Goal: Transaction & Acquisition: Purchase product/service

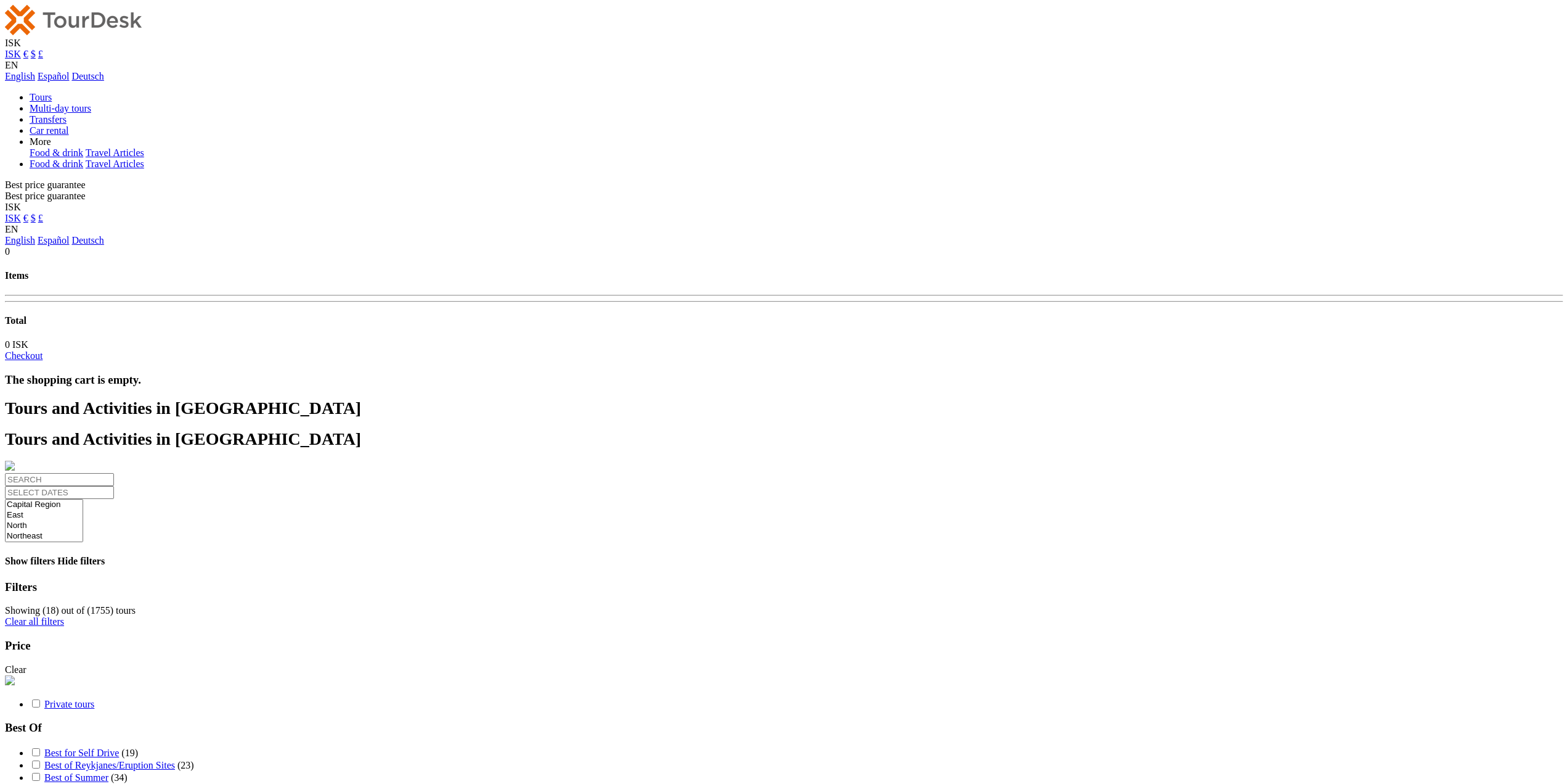
select select
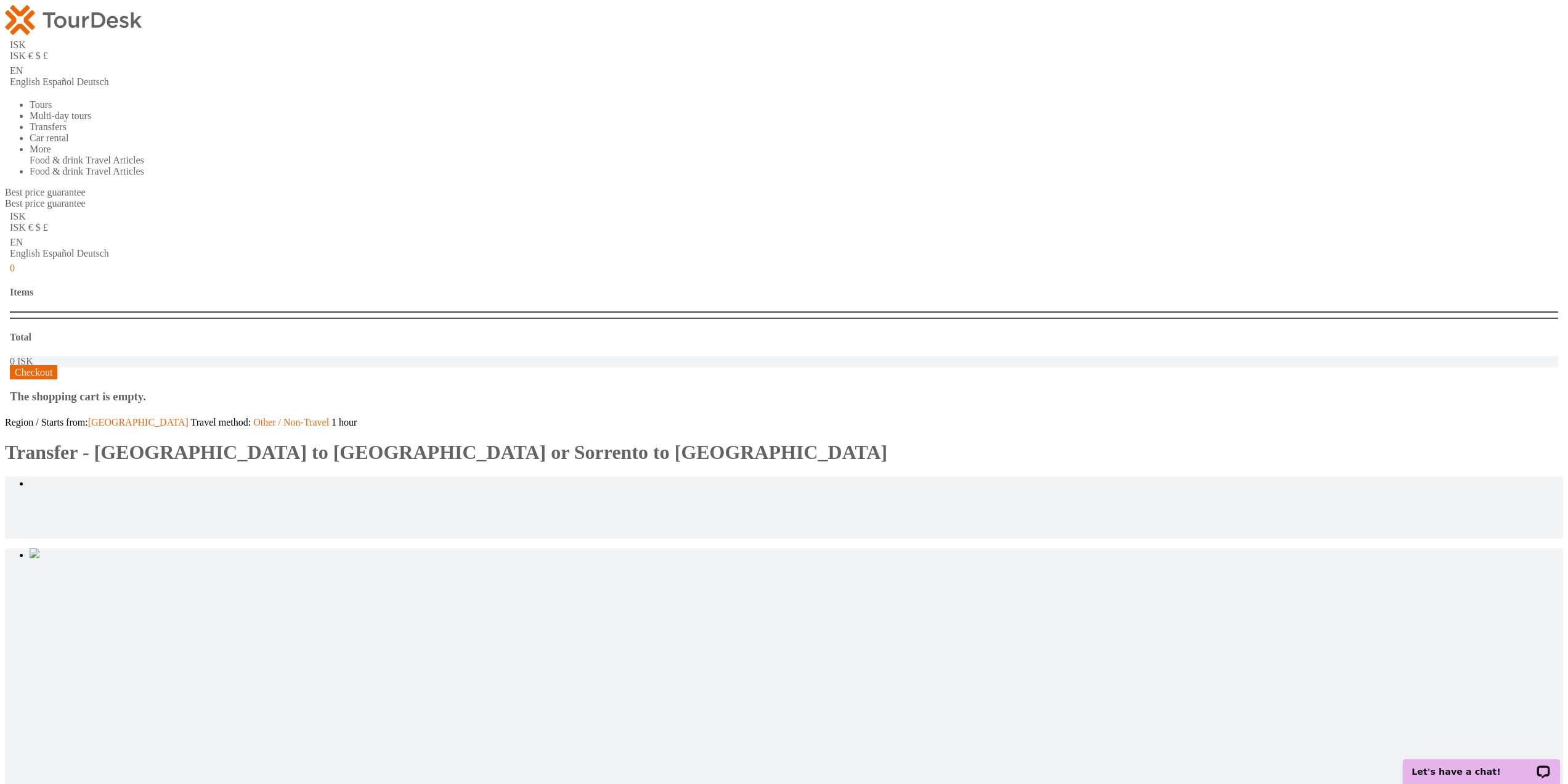
type input "2"
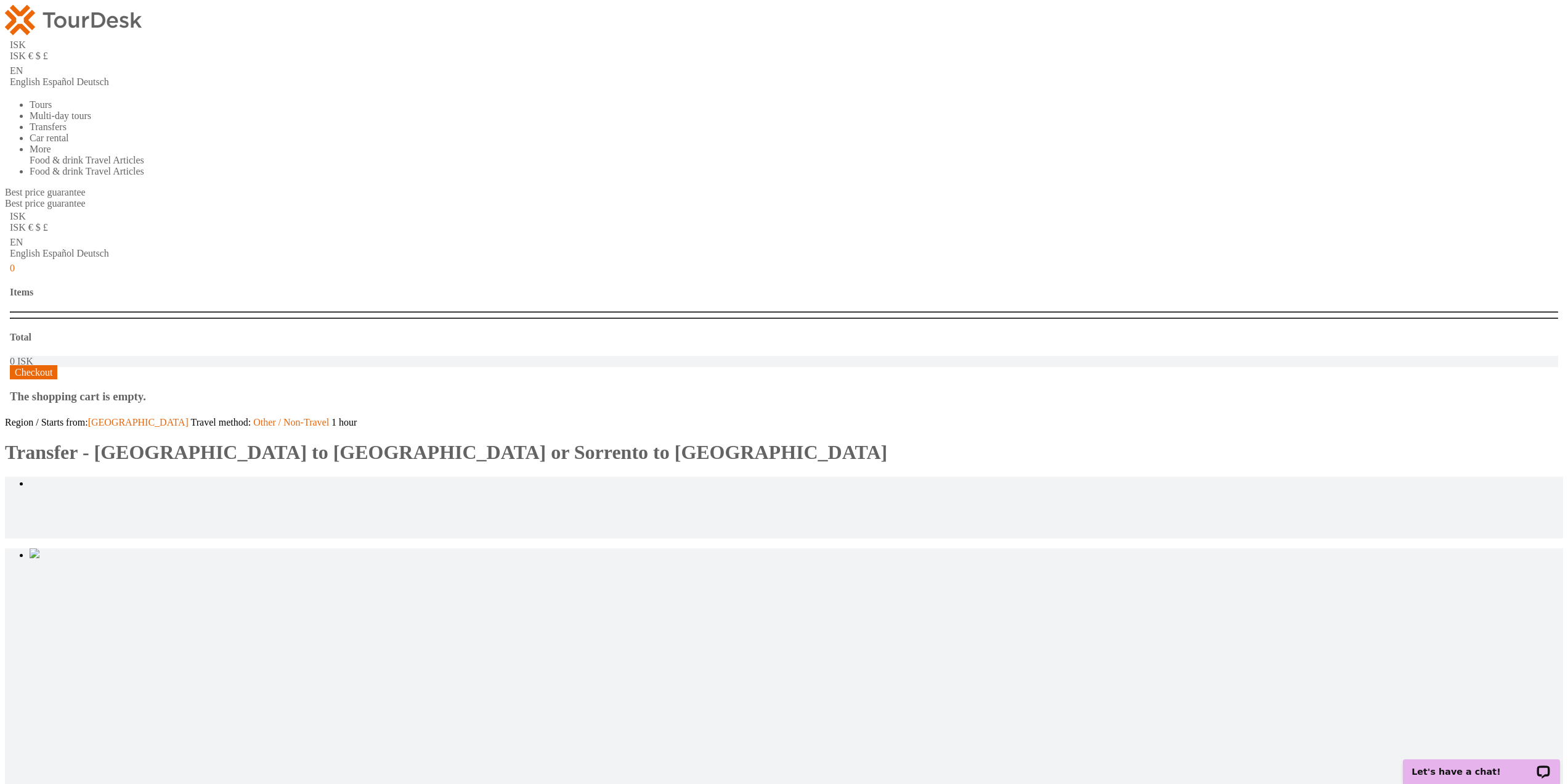
type input "2"
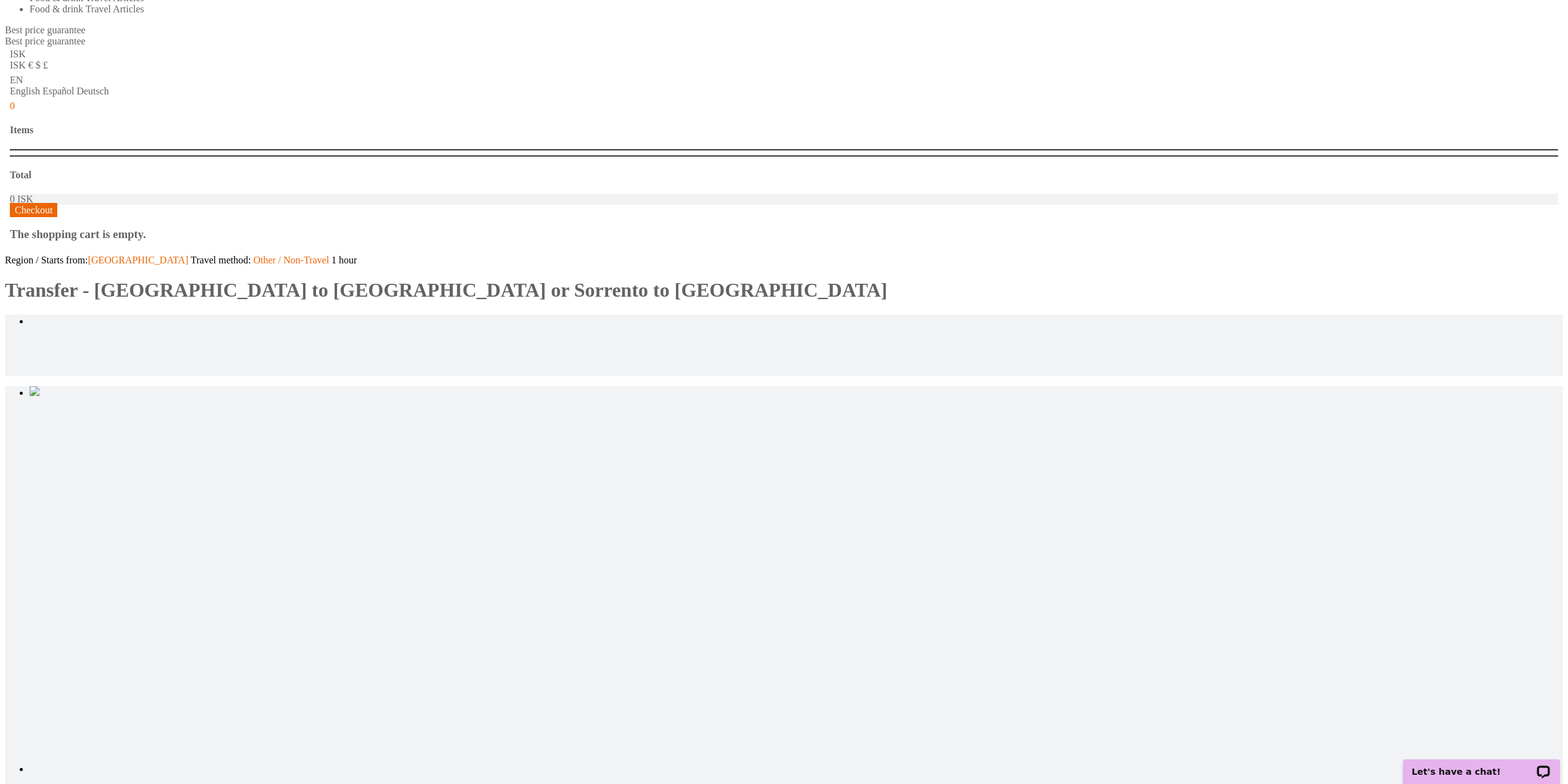
scroll to position [247, 0]
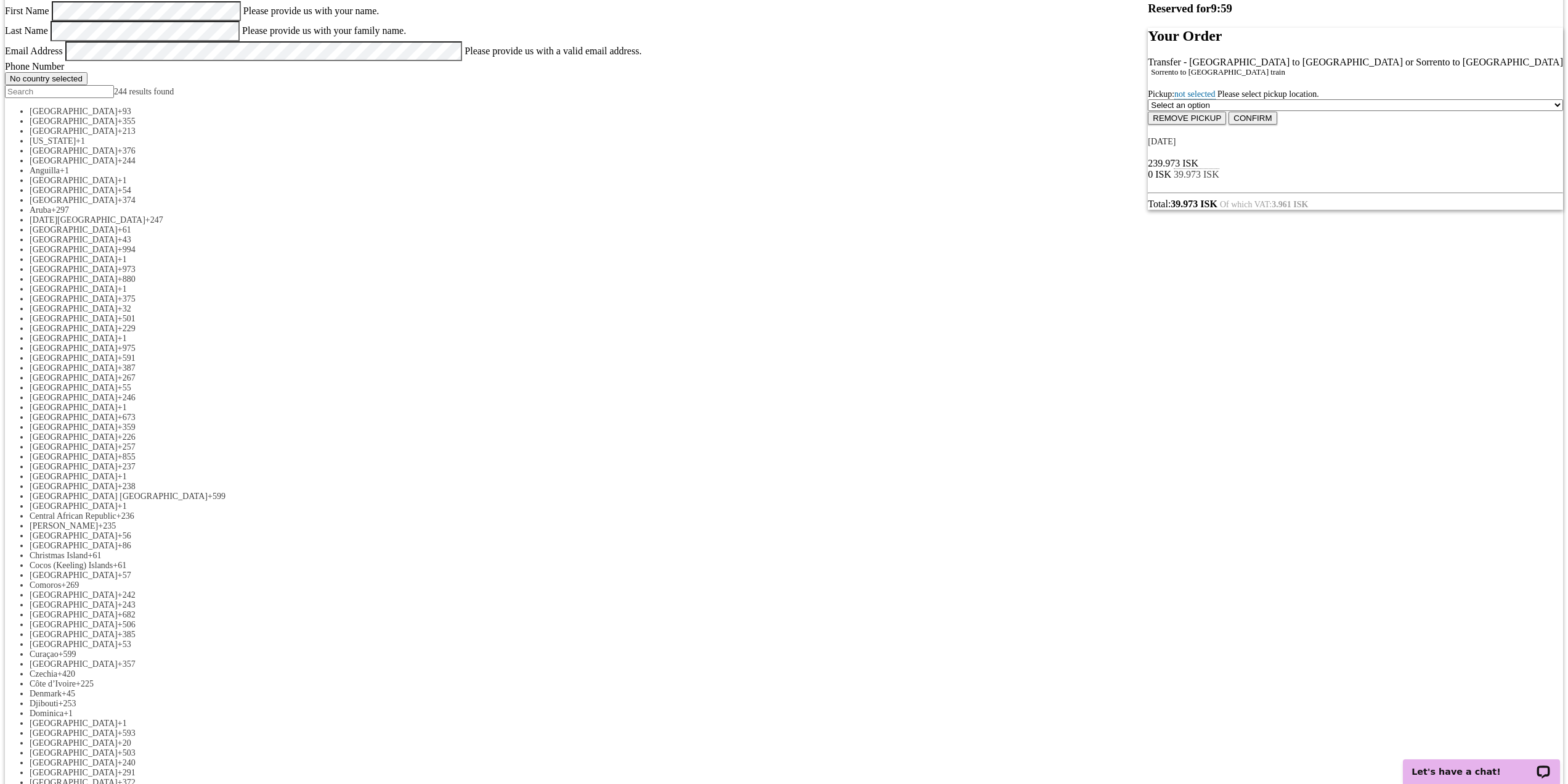
scroll to position [185, 0]
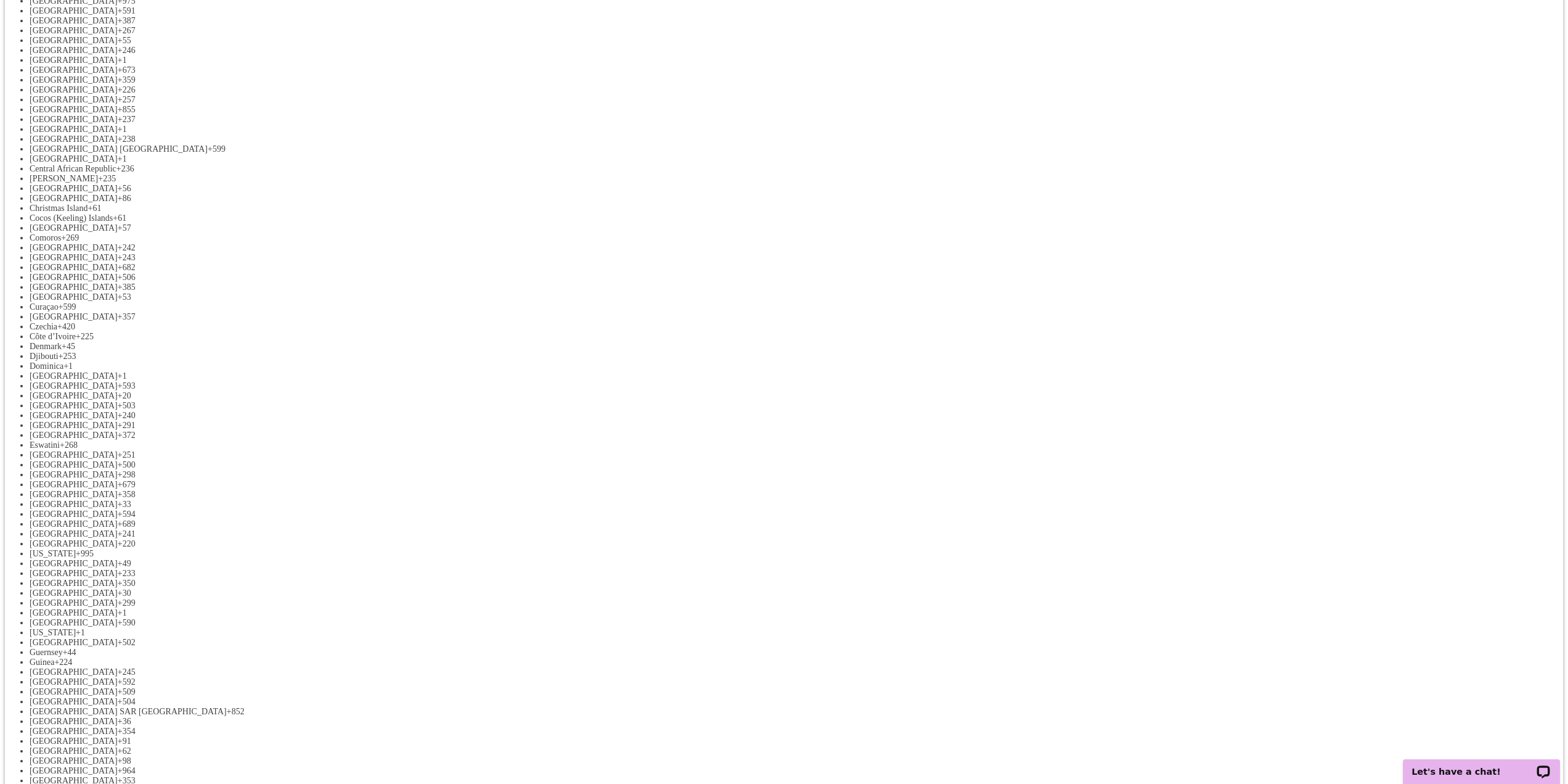
drag, startPoint x: 540, startPoint y: 489, endPoint x: 540, endPoint y: 483, distance: 6.0
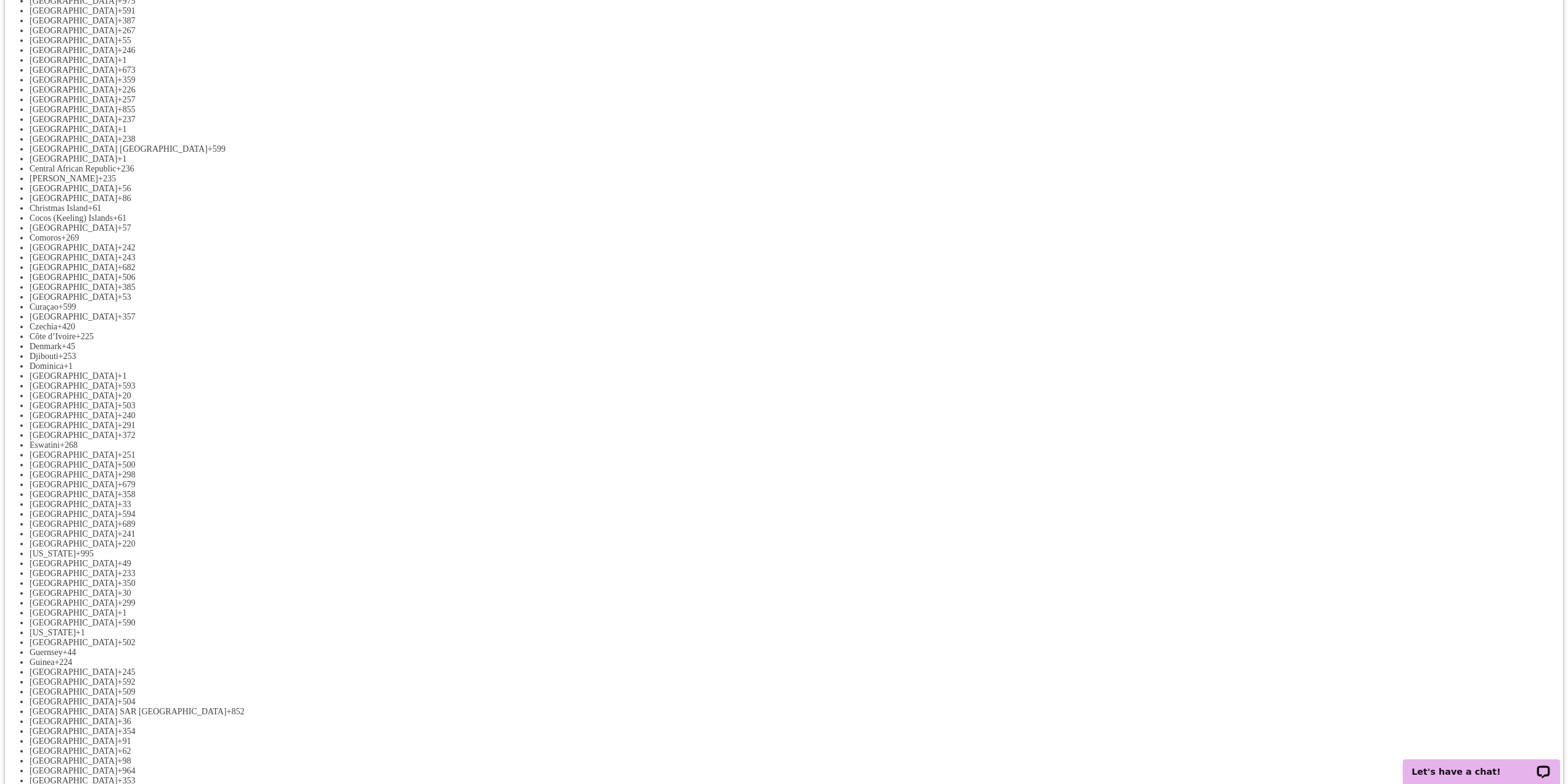
drag, startPoint x: 261, startPoint y: 555, endPoint x: 270, endPoint y: 558, distance: 9.5
drag, startPoint x: 513, startPoint y: 532, endPoint x: 534, endPoint y: 472, distance: 63.6
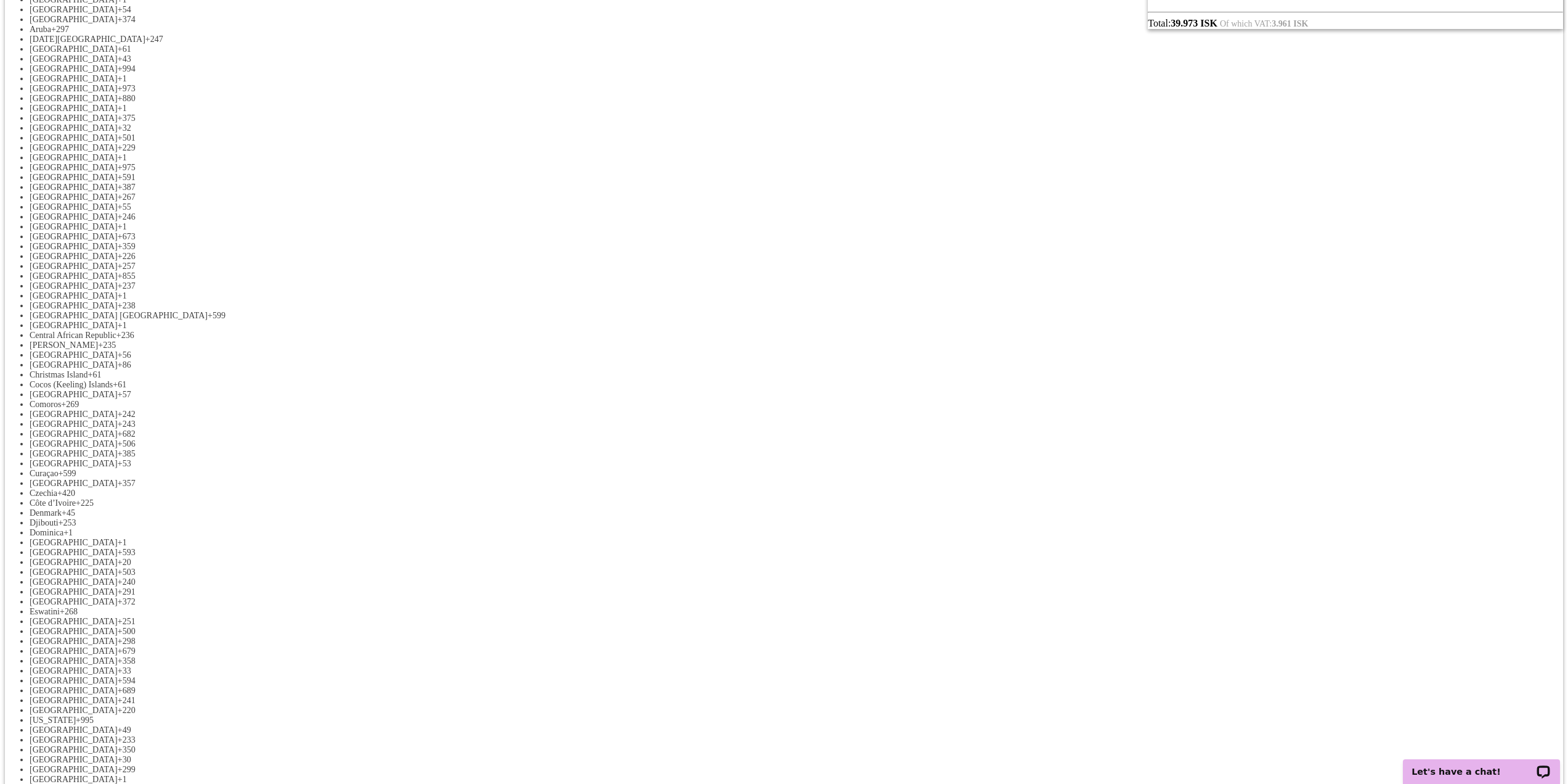
scroll to position [432, 0]
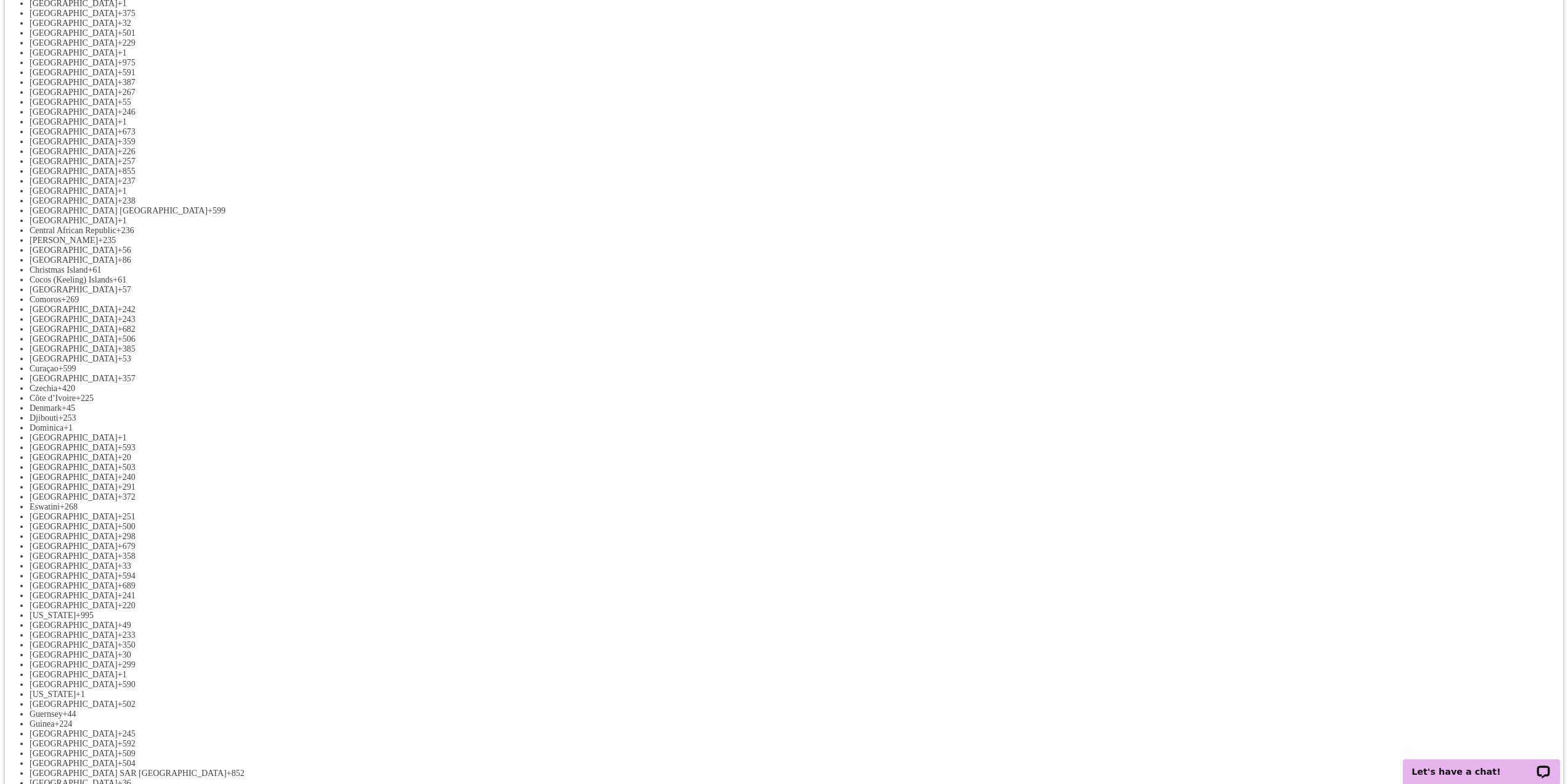
drag, startPoint x: 1030, startPoint y: 495, endPoint x: 575, endPoint y: 460, distance: 456.3
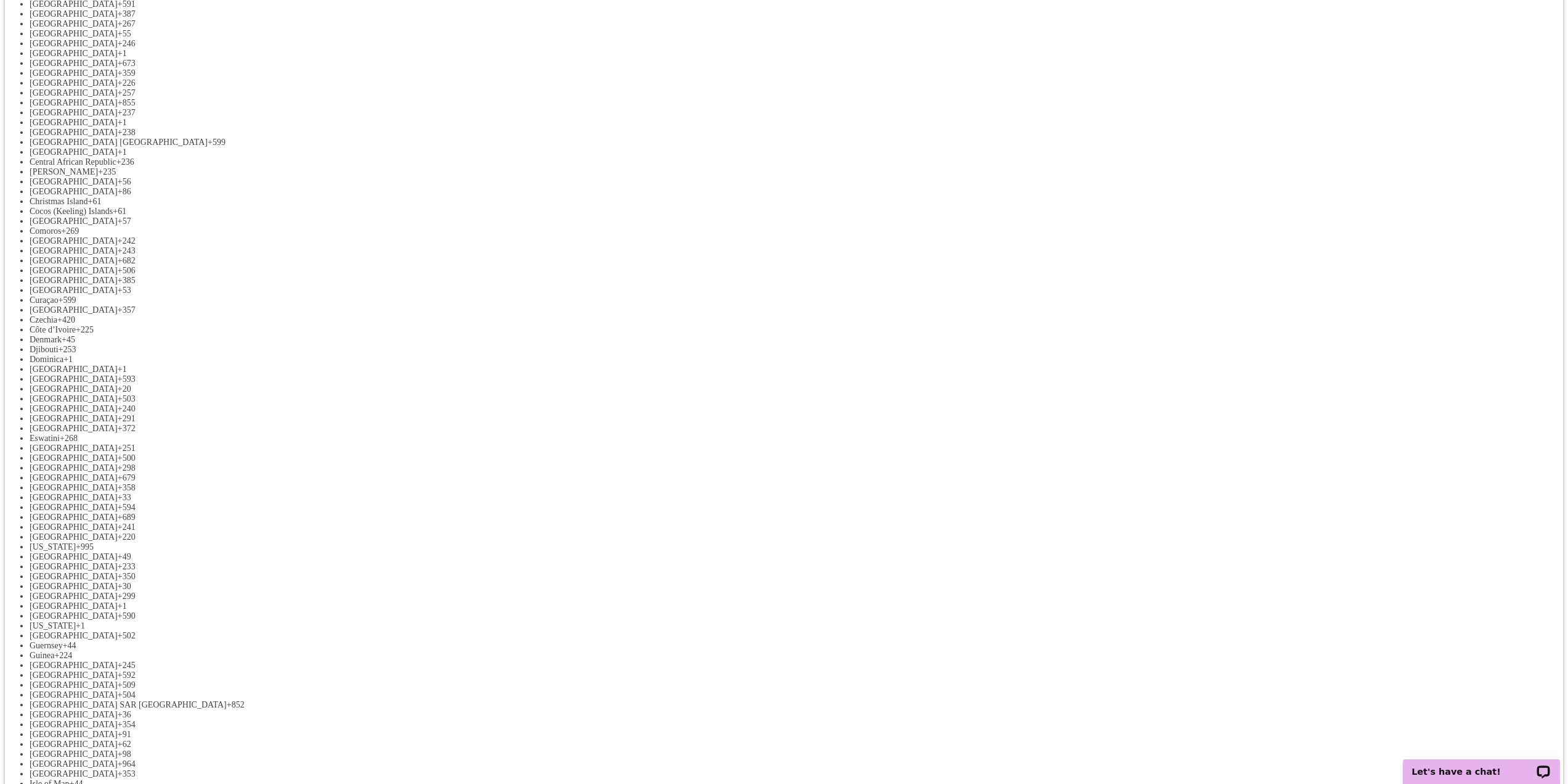
scroll to position [679, 0]
